Goal: Information Seeking & Learning: Compare options

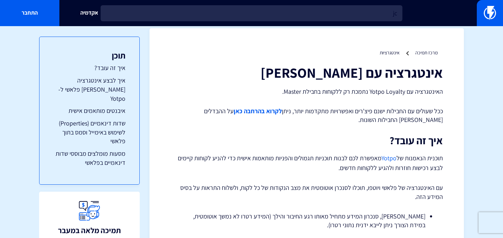
type input "j"
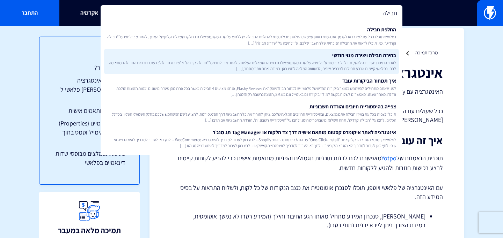
type input "חבילה"
click at [211, 60] on span "לאחר פתיחת חשבון בפלאשי, תוכלו ליצור מנוי ע”י לחיצה על שם המשתמש שלכם בפינה השמ…" at bounding box center [251, 66] width 289 height 12
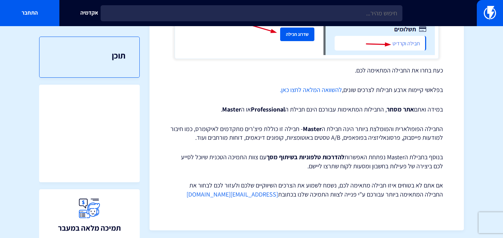
scroll to position [356, 0]
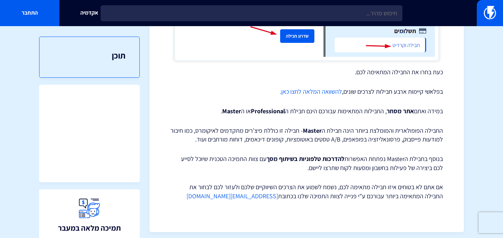
click at [294, 88] on link "להשוואה המלאה לחצו כאן." at bounding box center [311, 92] width 62 height 8
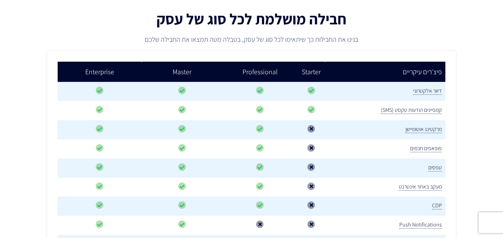
scroll to position [116, 0]
